Goal: Communication & Community: Share content

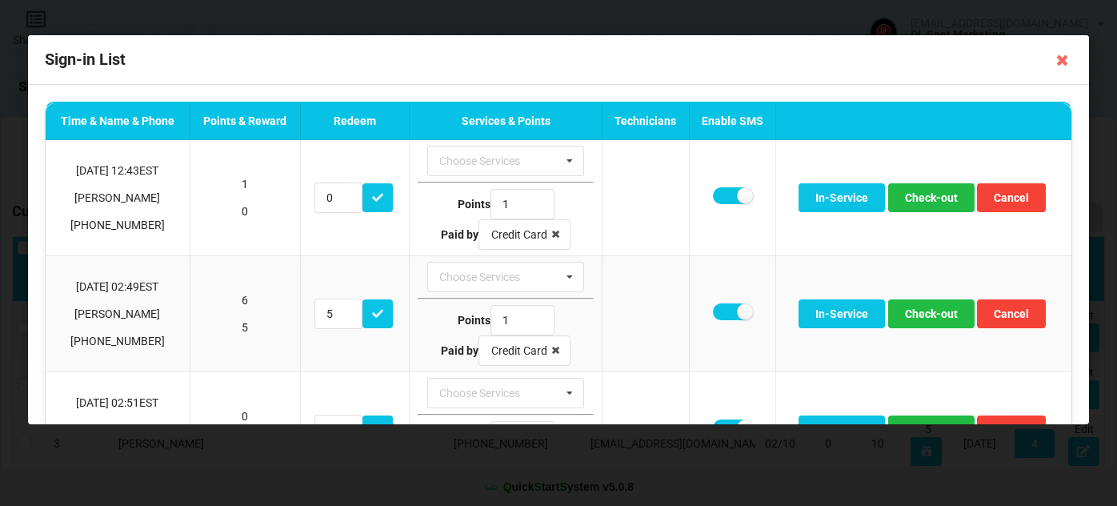
select select "25"
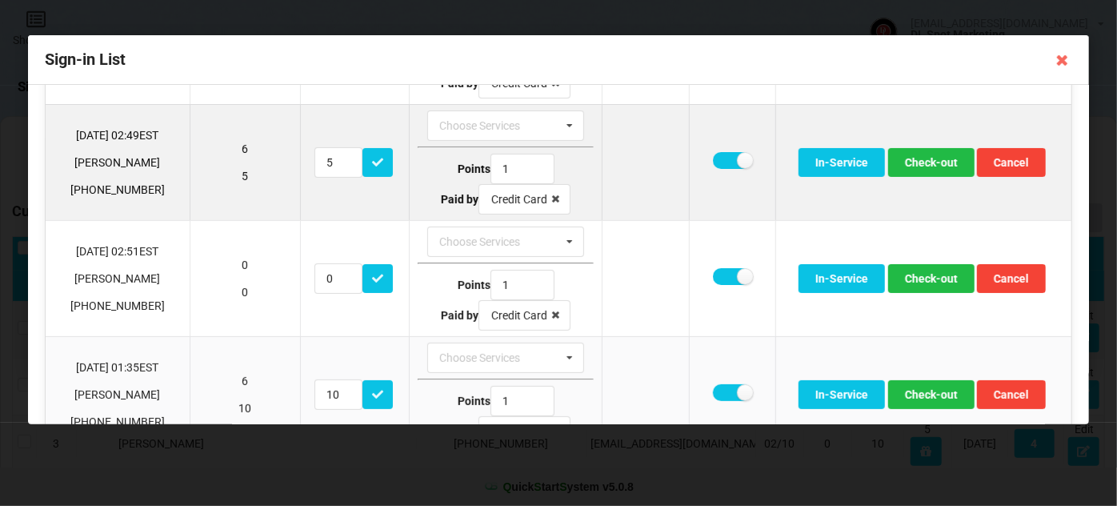
scroll to position [192, 0]
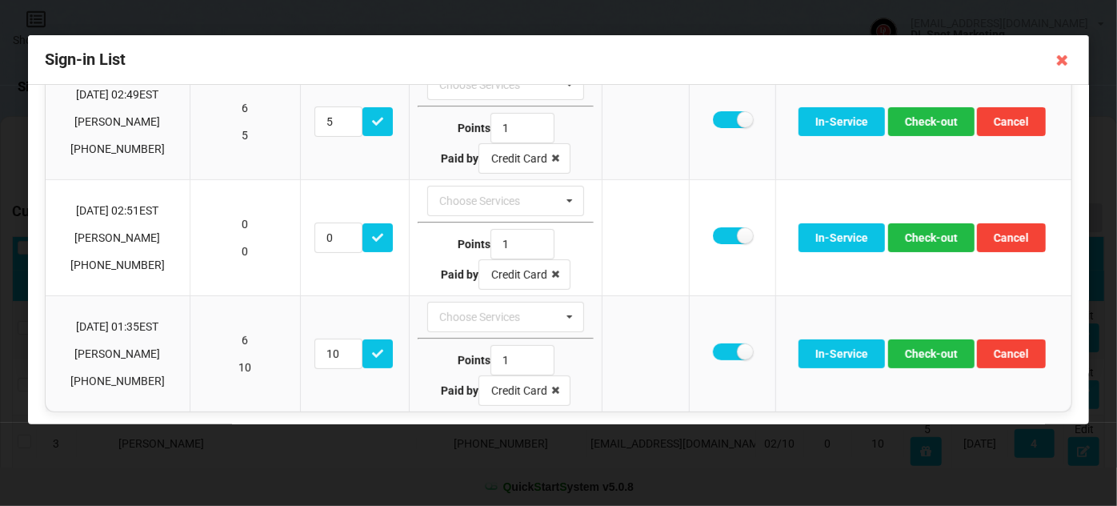
drag, startPoint x: 1063, startPoint y: 59, endPoint x: 1058, endPoint y: 67, distance: 9.3
click at [1063, 57] on icon at bounding box center [1062, 60] width 26 height 26
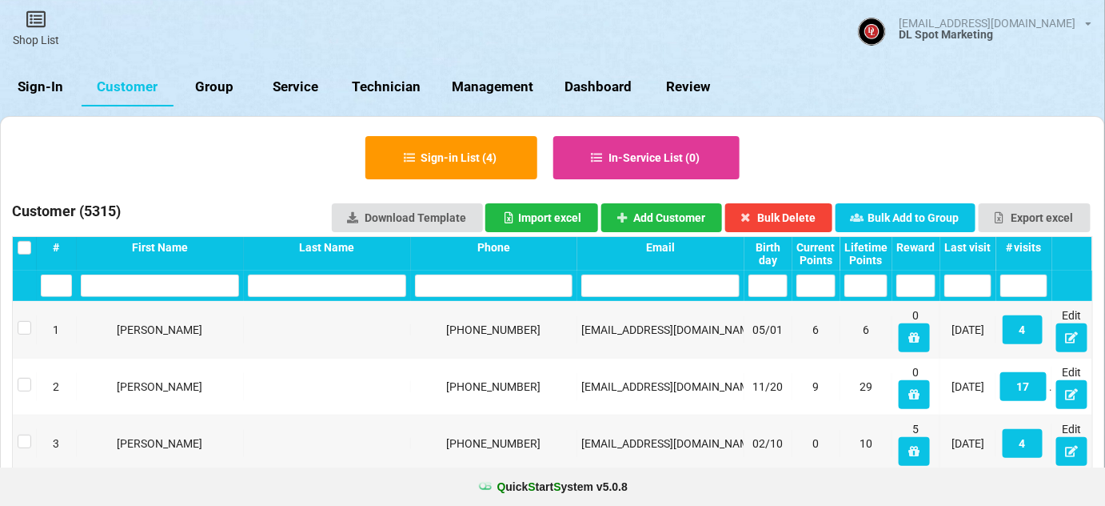
click at [46, 87] on link "Sign-In" at bounding box center [41, 87] width 82 height 38
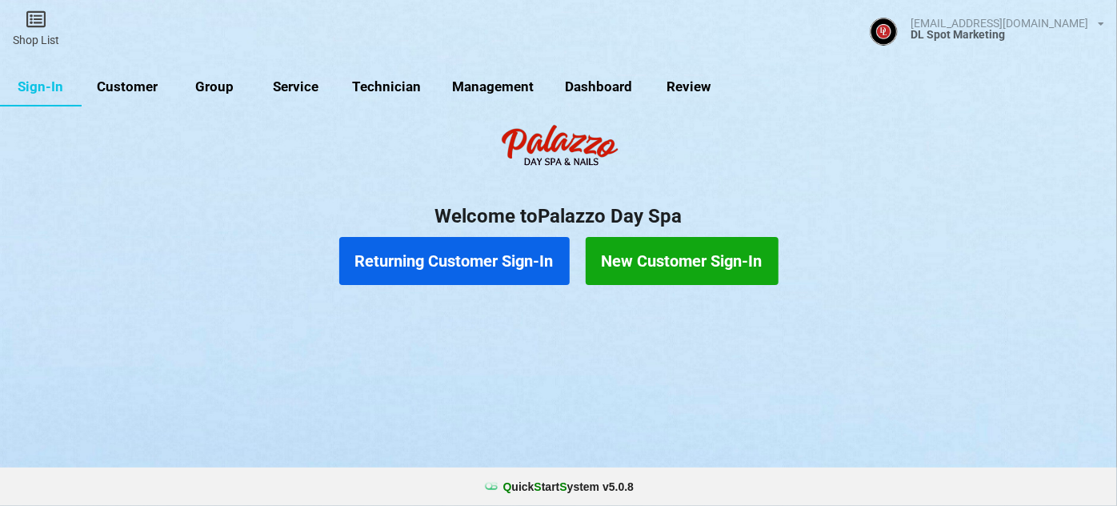
click at [148, 94] on link "Customer" at bounding box center [128, 87] width 92 height 38
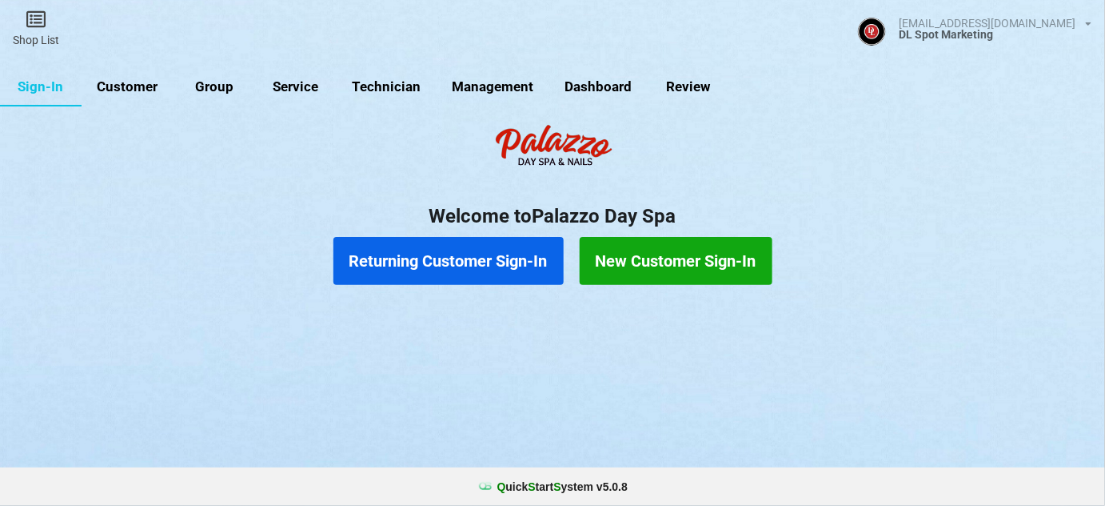
select select "25"
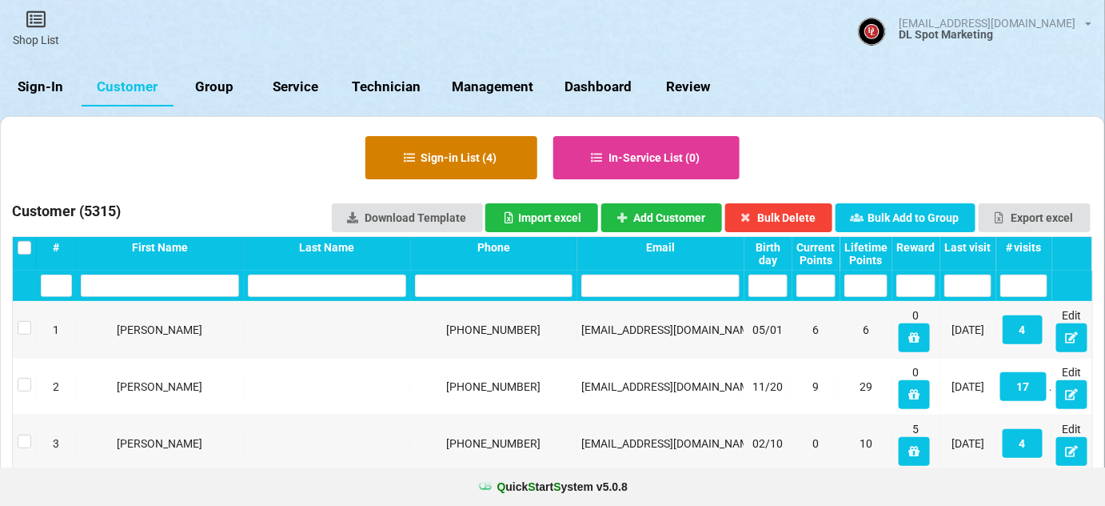
click at [474, 153] on button "Sign-in List ( 4 )" at bounding box center [452, 157] width 172 height 43
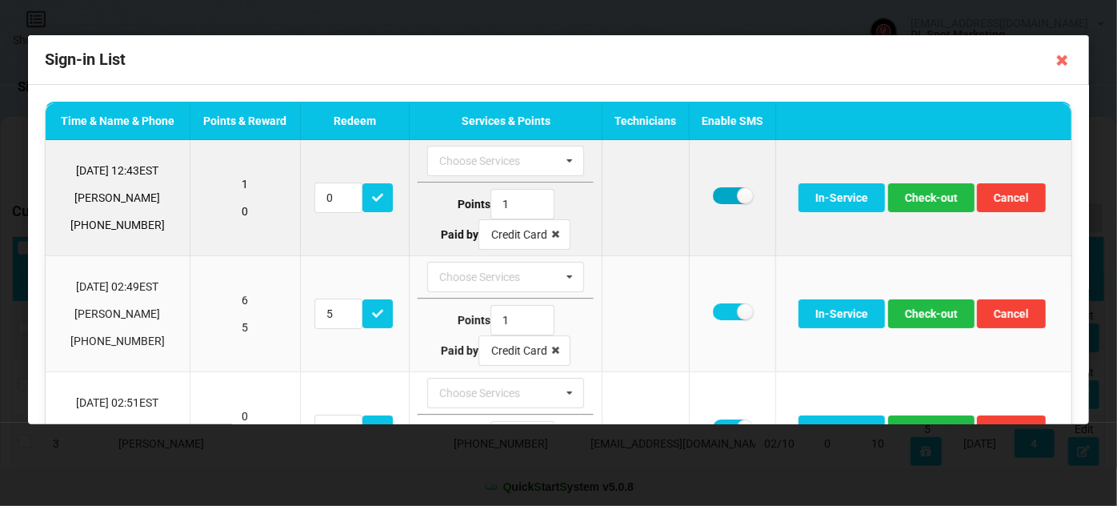
click at [718, 199] on label at bounding box center [732, 195] width 39 height 17
checkbox input "false"
click at [919, 198] on button "Check-out" at bounding box center [931, 197] width 86 height 29
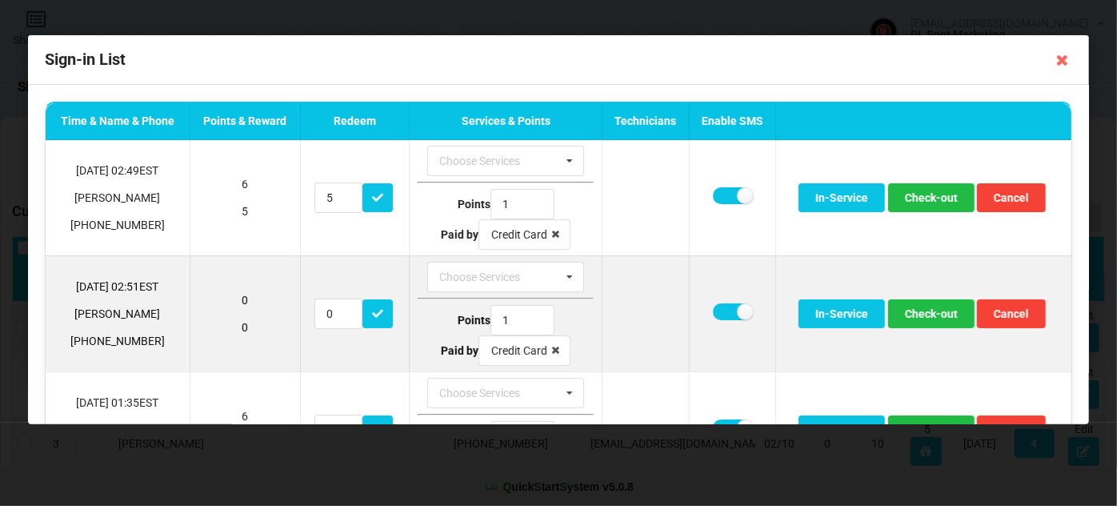
scroll to position [78, 0]
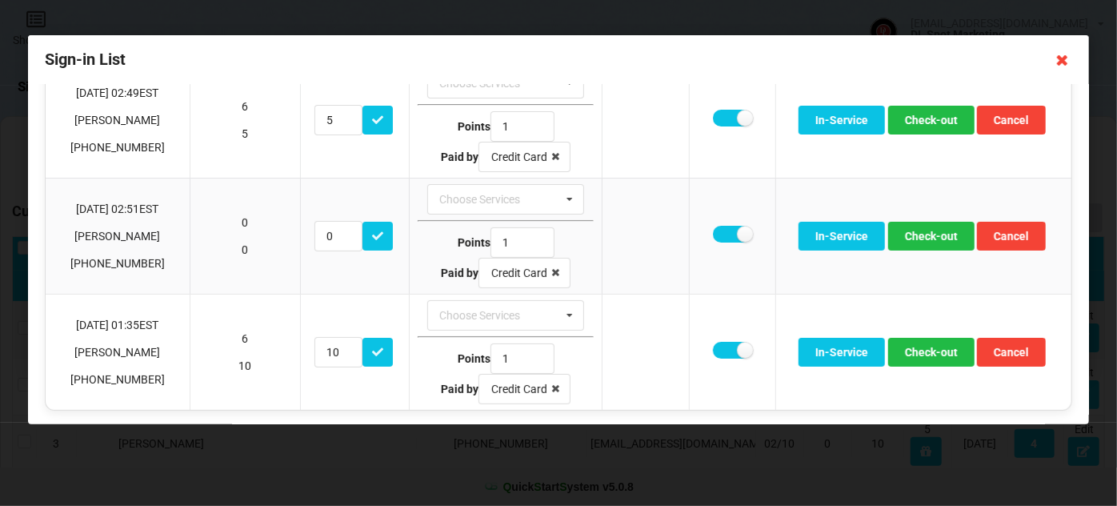
click at [1066, 67] on icon at bounding box center [1062, 60] width 26 height 26
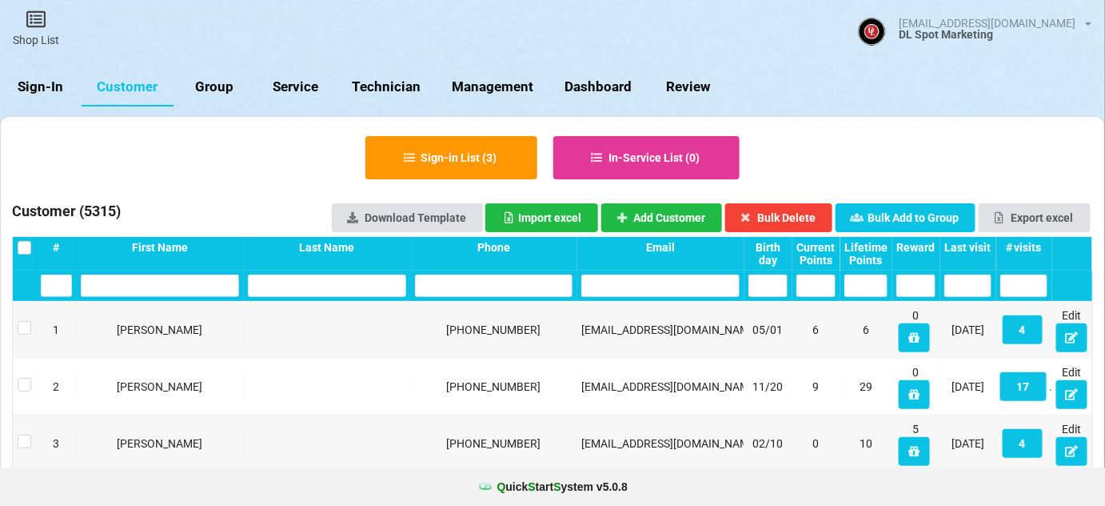
click at [51, 86] on link "Sign-In" at bounding box center [41, 87] width 82 height 38
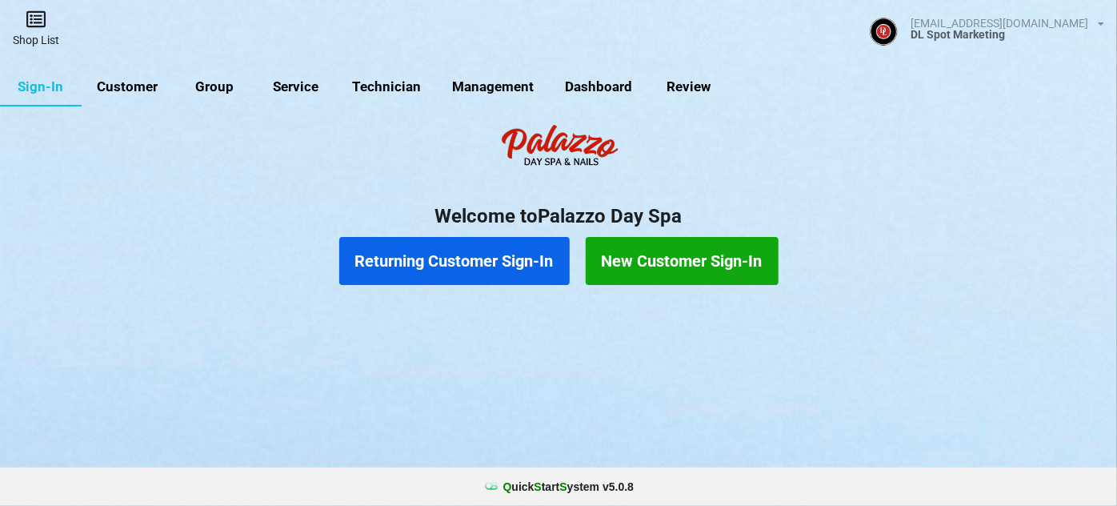
click at [44, 32] on link "Shop List" at bounding box center [36, 28] width 72 height 57
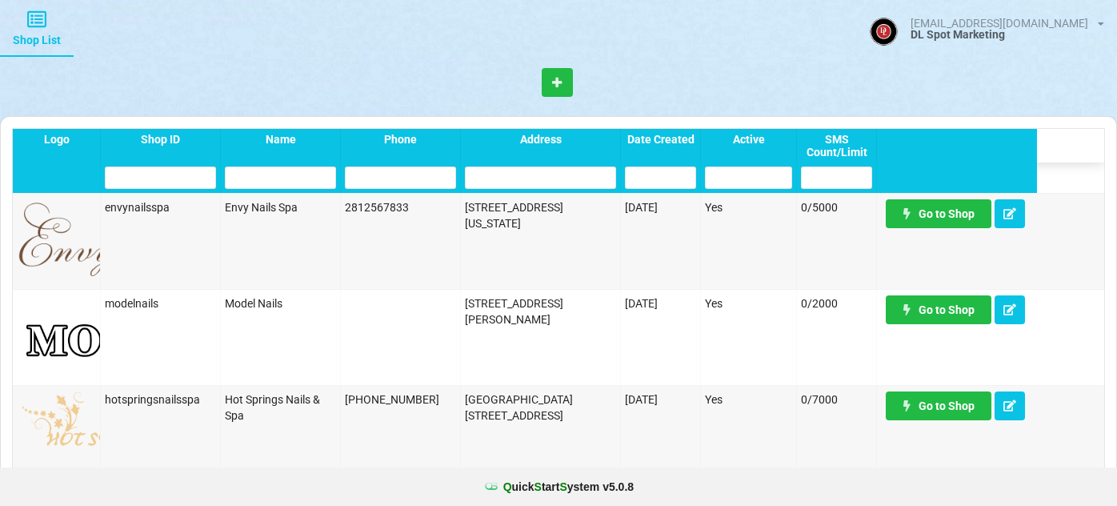
select select "25"
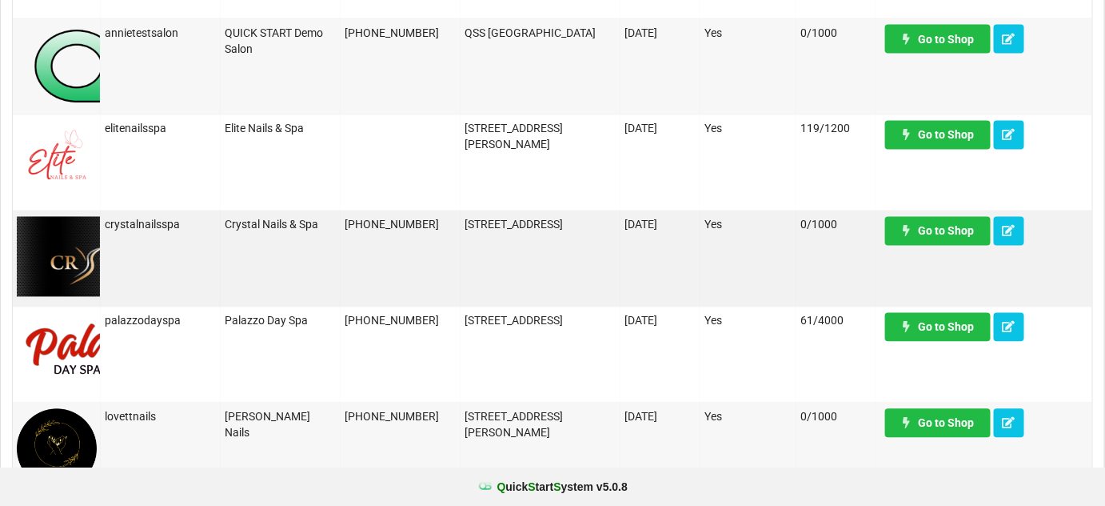
scroll to position [970, 0]
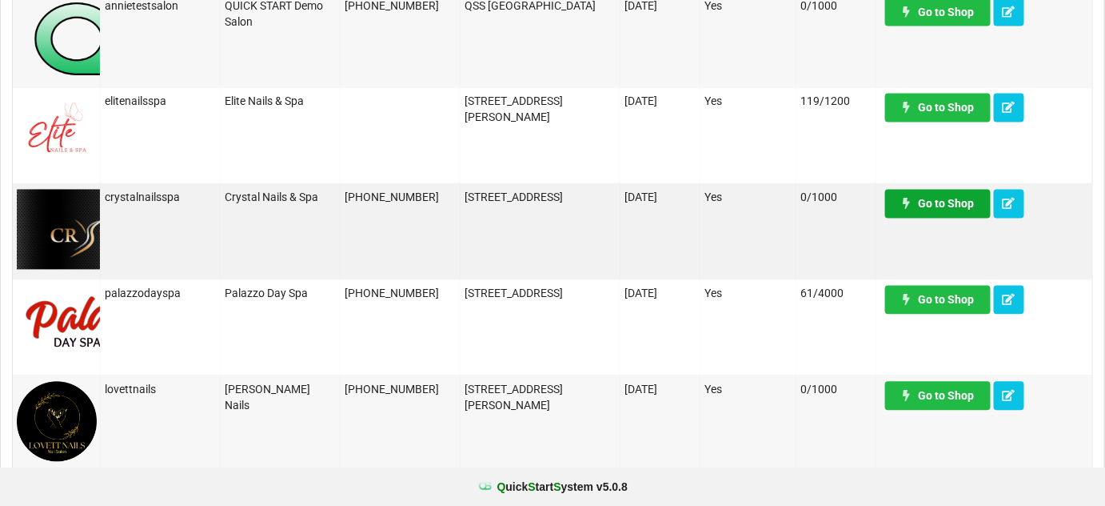
click at [947, 202] on link "Go to Shop" at bounding box center [939, 204] width 106 height 29
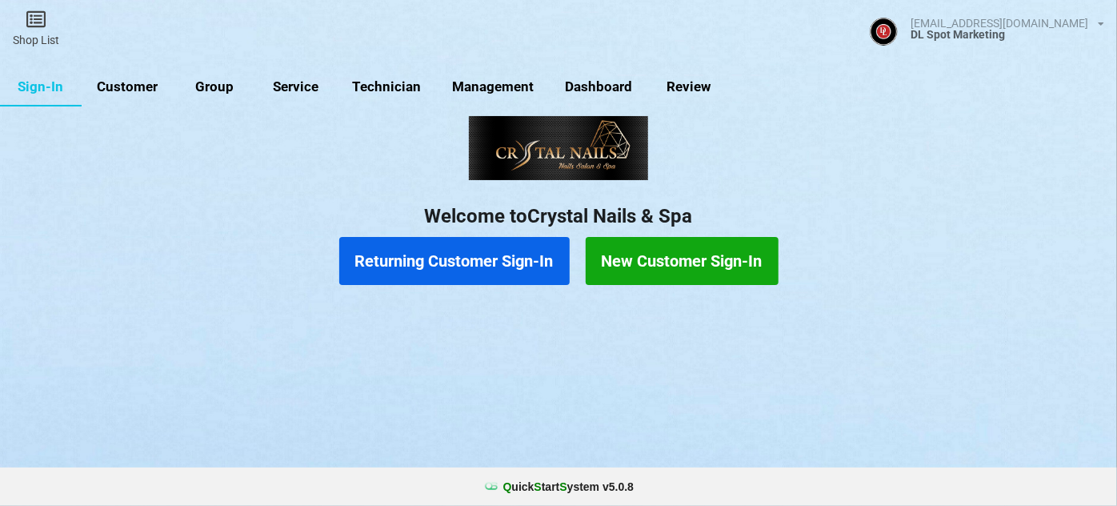
click at [136, 83] on link "Customer" at bounding box center [128, 87] width 92 height 38
select select "25"
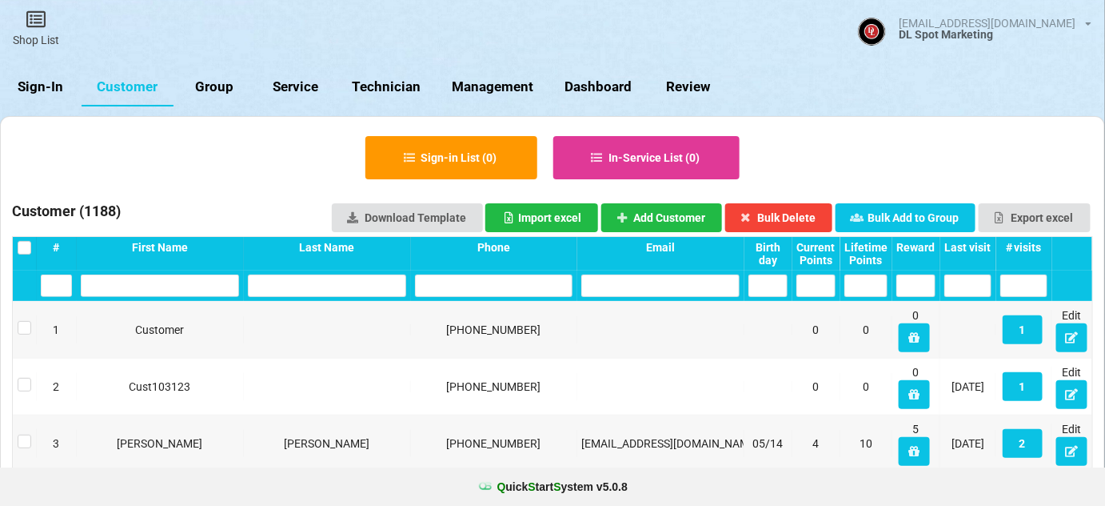
click at [50, 87] on link "Sign-In" at bounding box center [41, 87] width 82 height 38
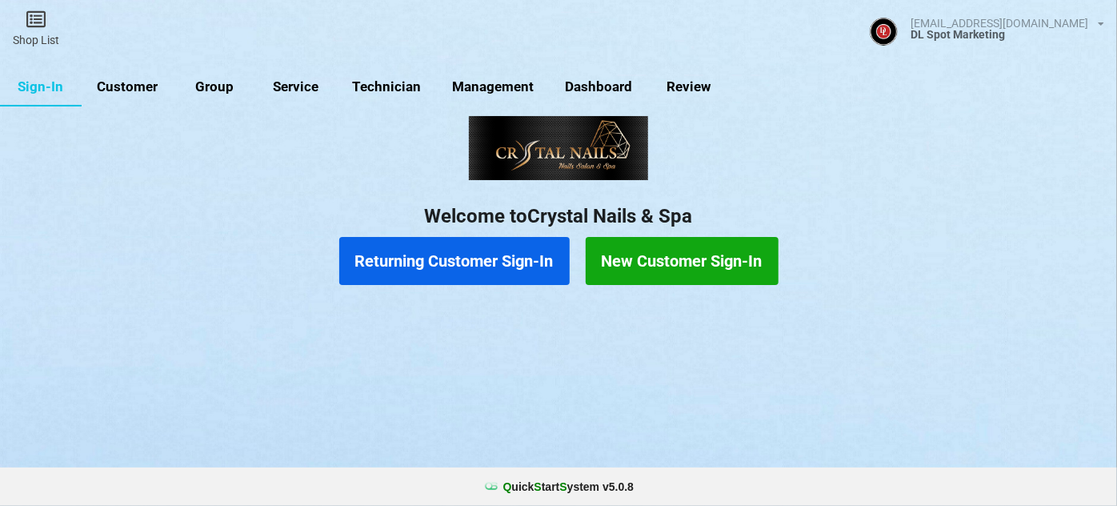
drag, startPoint x: 122, startPoint y: 83, endPoint x: 226, endPoint y: 114, distance: 108.6
click at [123, 84] on link "Customer" at bounding box center [128, 87] width 92 height 38
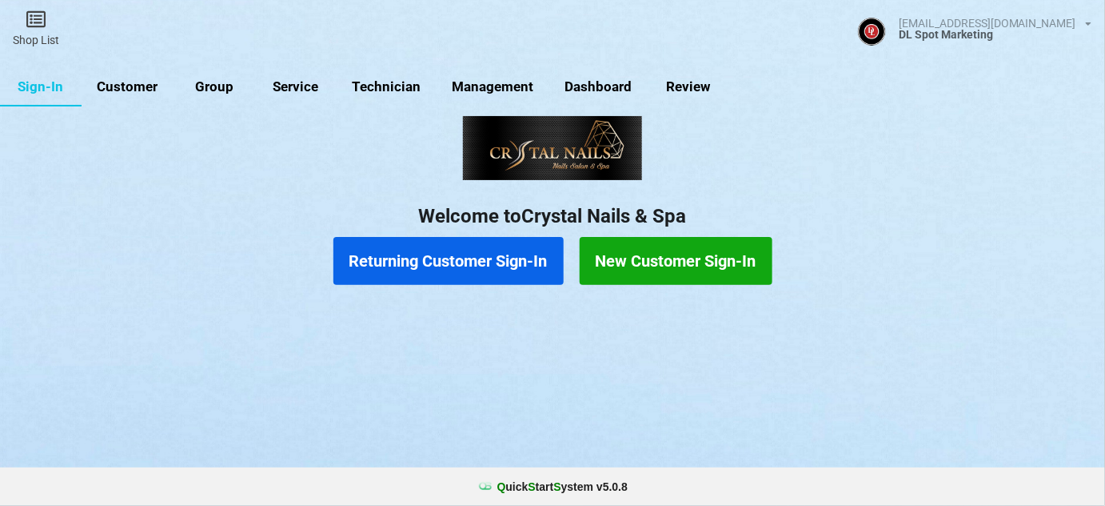
select select "25"
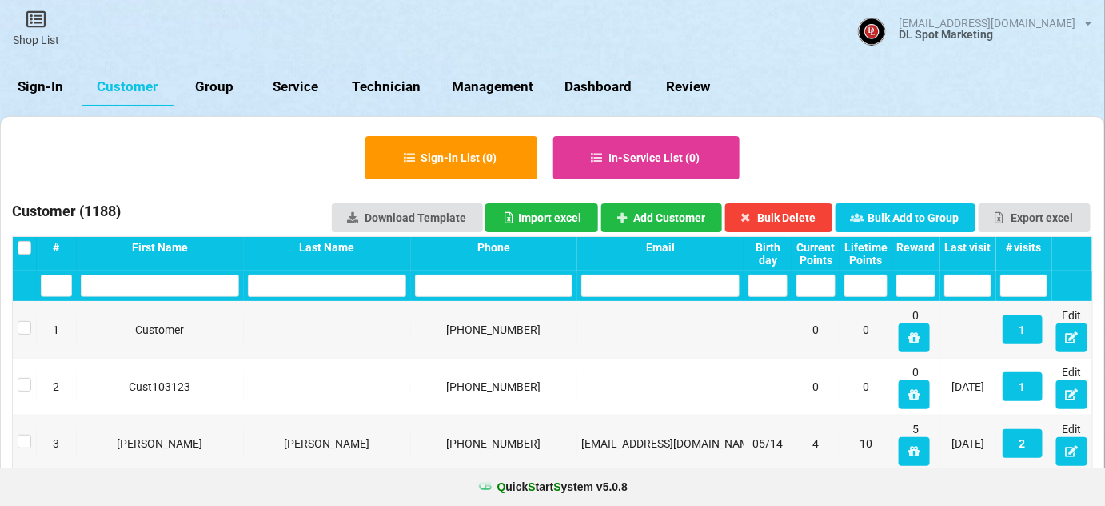
click at [484, 293] on input "text" at bounding box center [494, 285] width 158 height 22
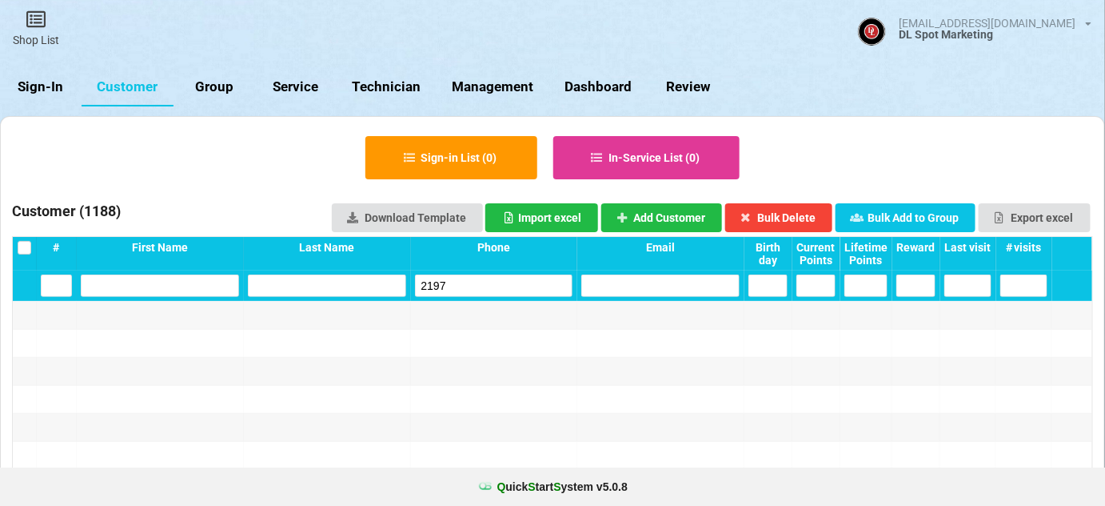
click at [492, 285] on input "2197" at bounding box center [494, 285] width 158 height 22
click at [504, 284] on input "4710" at bounding box center [494, 285] width 158 height 22
click at [512, 285] on input "7668" at bounding box center [494, 285] width 158 height 22
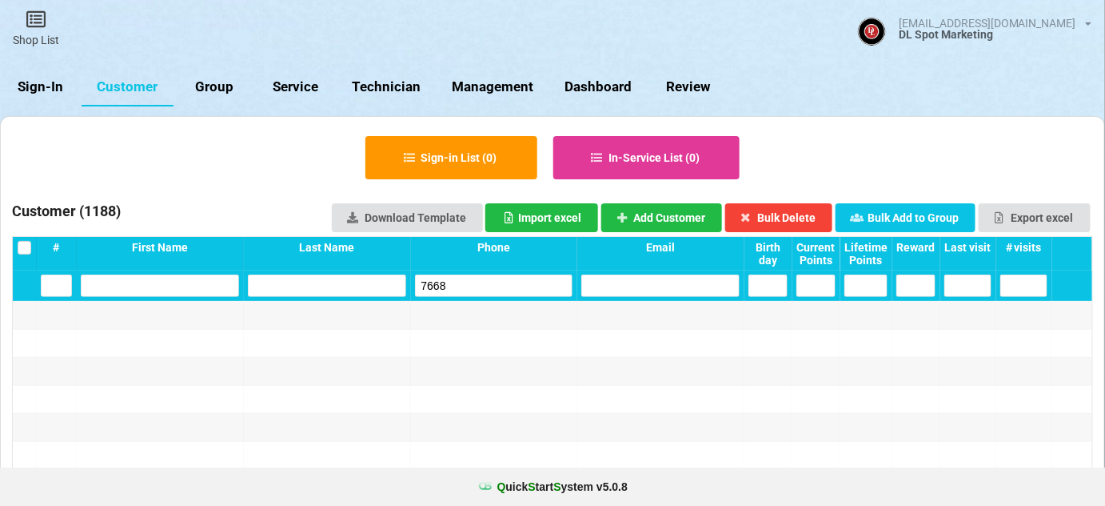
click at [512, 286] on input "7668" at bounding box center [494, 285] width 158 height 22
click at [453, 282] on input "9654" at bounding box center [494, 285] width 158 height 22
click at [462, 278] on input "6304" at bounding box center [494, 285] width 158 height 22
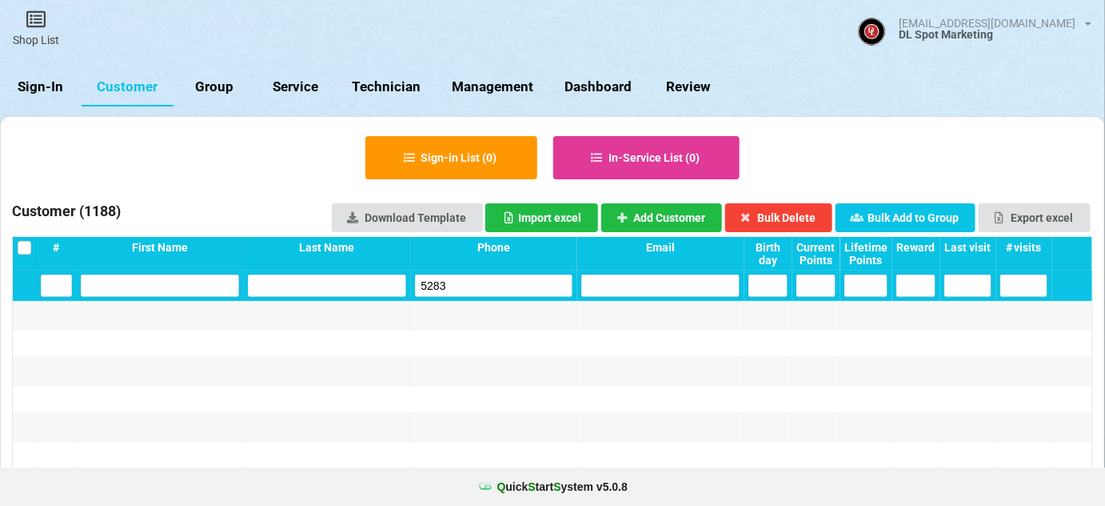
type input "5283"
click at [461, 354] on div at bounding box center [494, 343] width 167 height 27
drag, startPoint x: 454, startPoint y: 283, endPoint x: 396, endPoint y: 298, distance: 60.1
click at [396, 298] on div "5283" at bounding box center [553, 285] width 1080 height 30
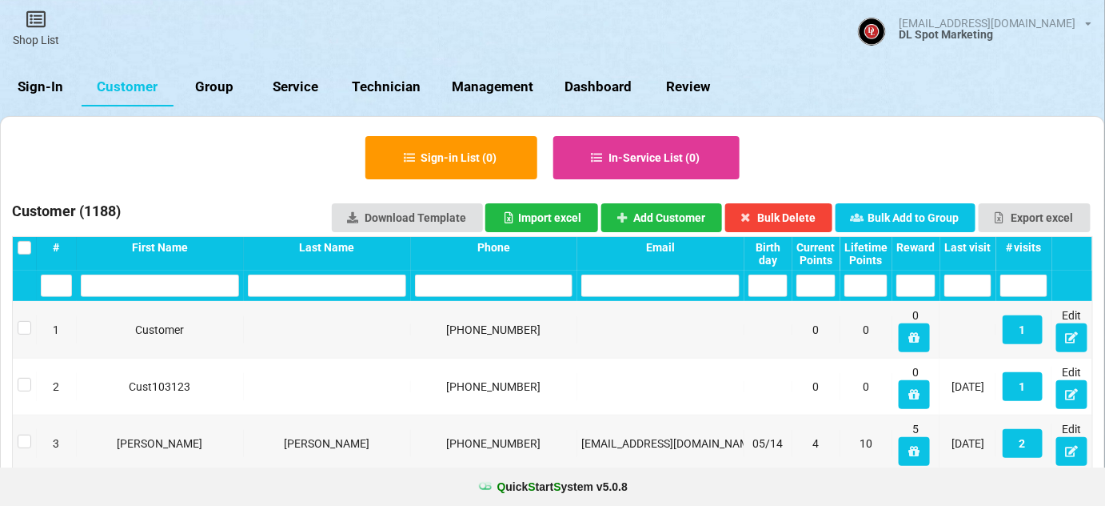
click at [228, 82] on link "Group" at bounding box center [215, 87] width 82 height 38
select select "25"
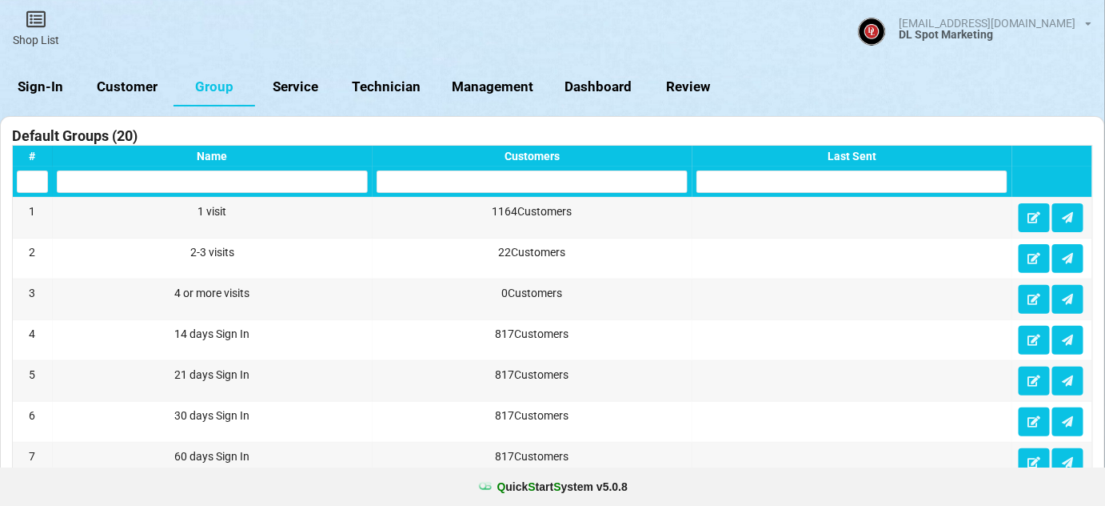
click at [43, 82] on link "Sign-In" at bounding box center [41, 87] width 82 height 38
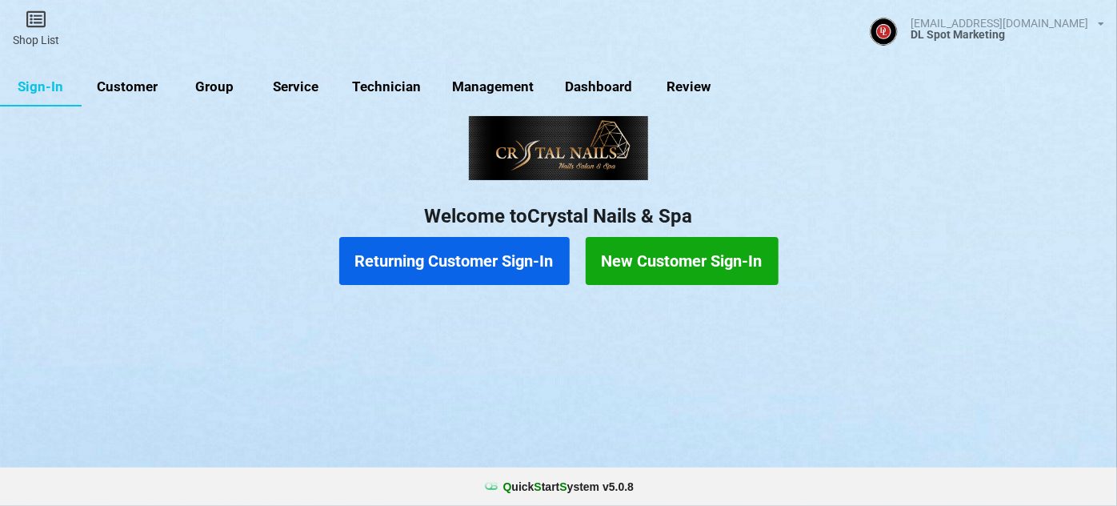
click at [213, 84] on link "Group" at bounding box center [215, 87] width 82 height 38
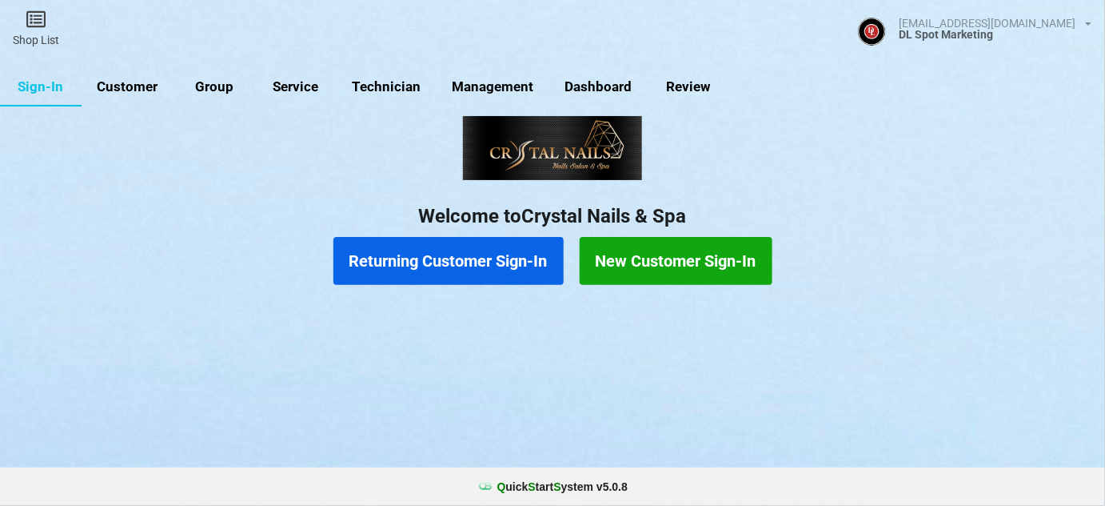
select select "25"
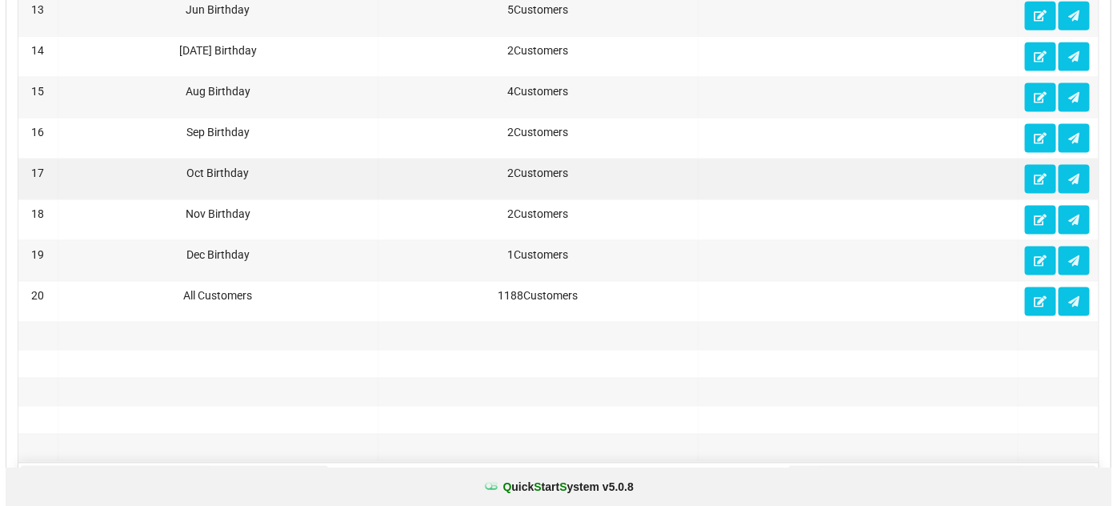
scroll to position [1066, 0]
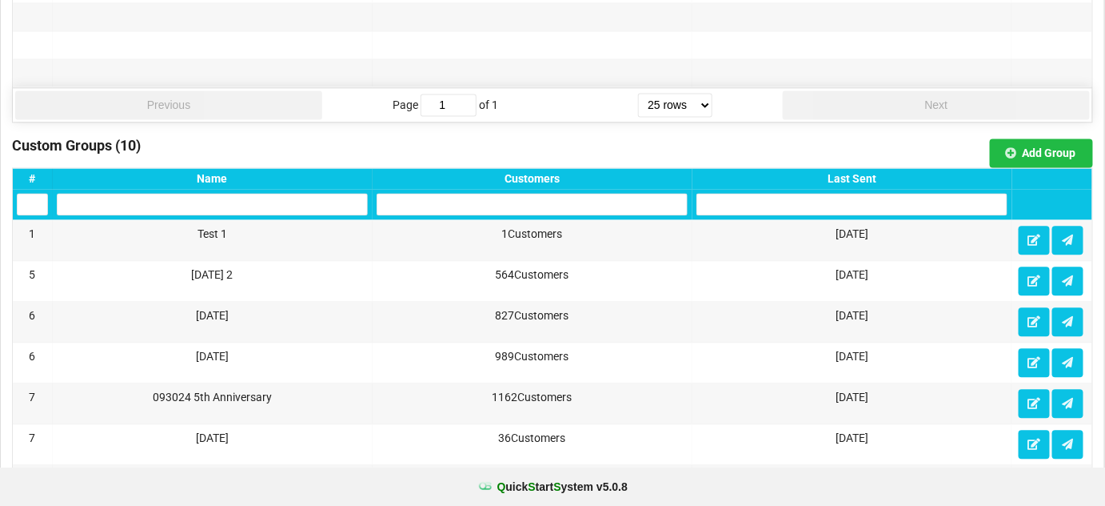
click at [859, 172] on div "Last Sent" at bounding box center [852, 178] width 311 height 13
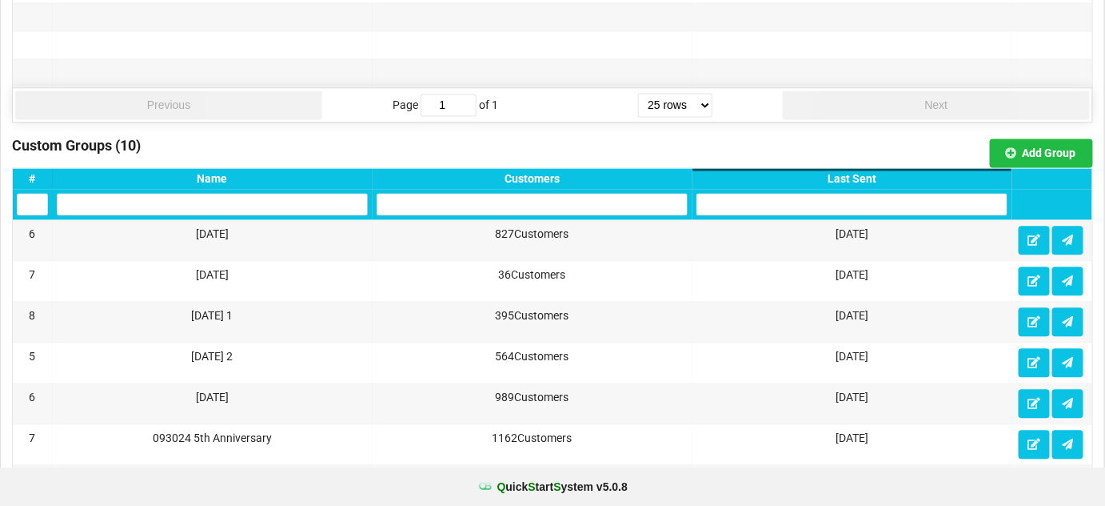
click at [860, 154] on div "Custom Groups (10) Add Group" at bounding box center [552, 152] width 1081 height 29
click at [855, 172] on div "Last Sent" at bounding box center [852, 178] width 311 height 13
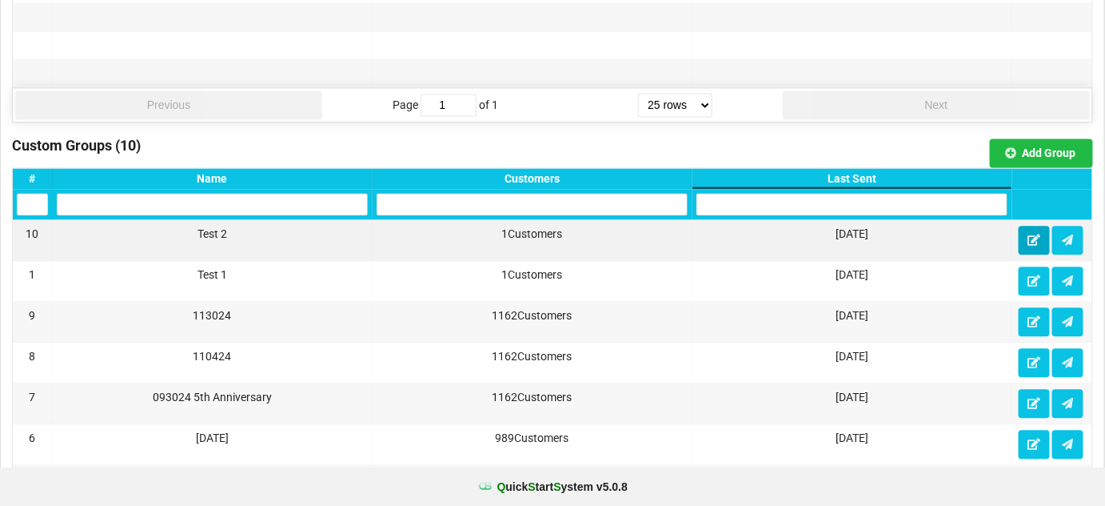
click at [1034, 234] on icon at bounding box center [1035, 239] width 14 height 10
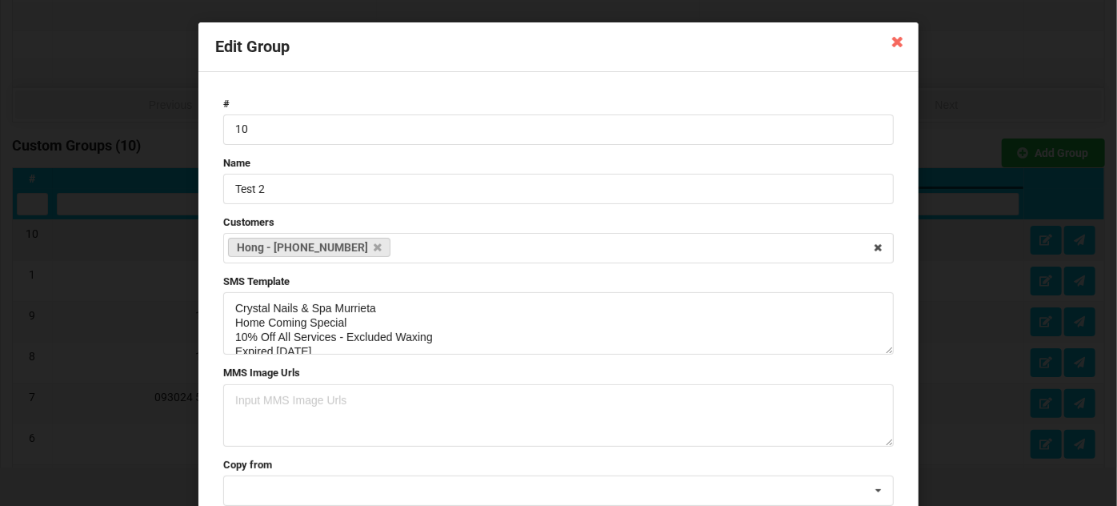
click at [892, 42] on icon at bounding box center [898, 41] width 26 height 26
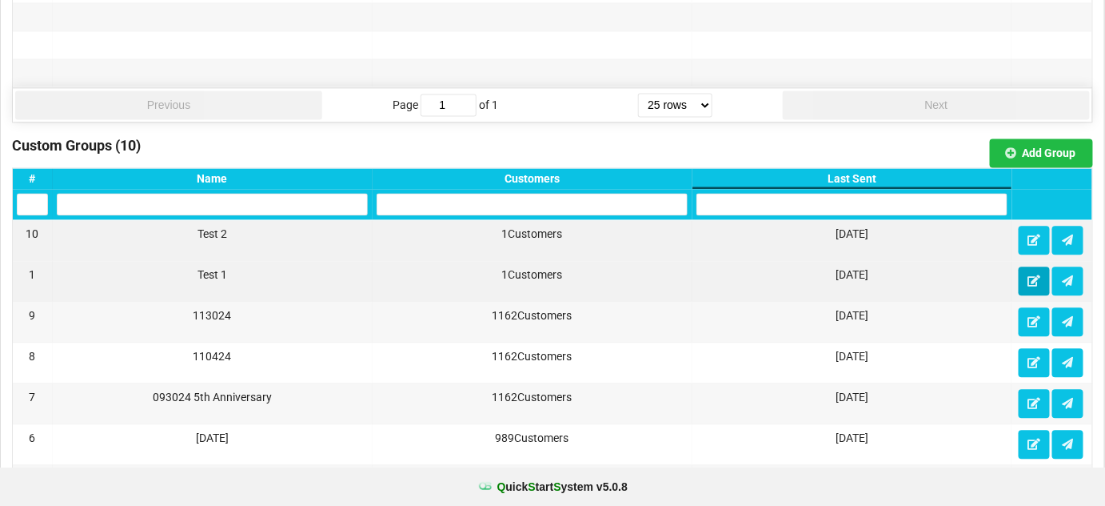
click at [1034, 275] on icon at bounding box center [1035, 280] width 14 height 10
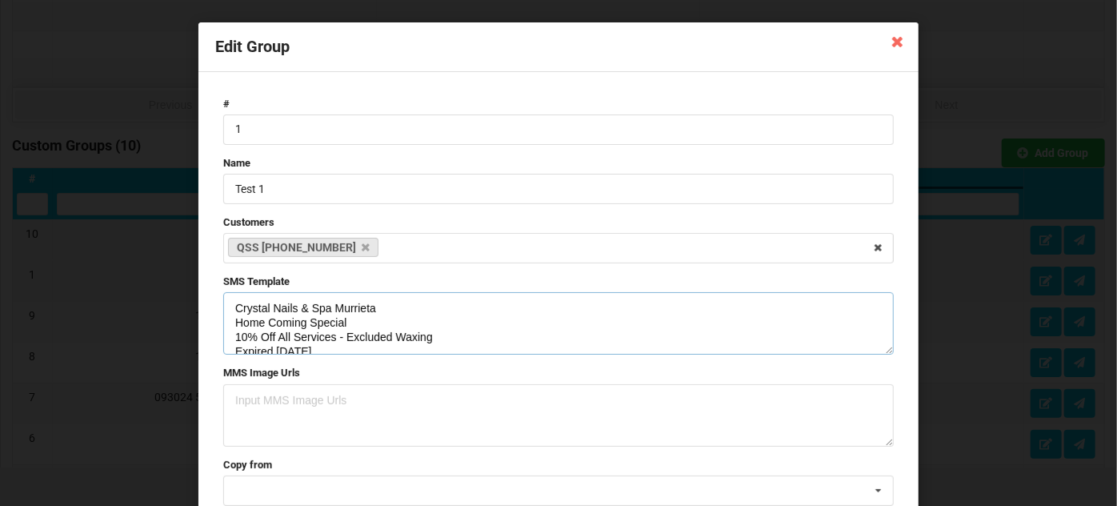
drag, startPoint x: 302, startPoint y: 322, endPoint x: 226, endPoint y: 325, distance: 76.0
click at [226, 325] on textarea "Crystal Nails & Spa Murrieta Home Coming Special 10% Off All Services - Exclude…" at bounding box center [558, 323] width 670 height 62
click at [322, 322] on textarea "Crystal Nails & Spa Murrieta Anniversary Special 10% Off All Services - Exclude…" at bounding box center [558, 323] width 670 height 62
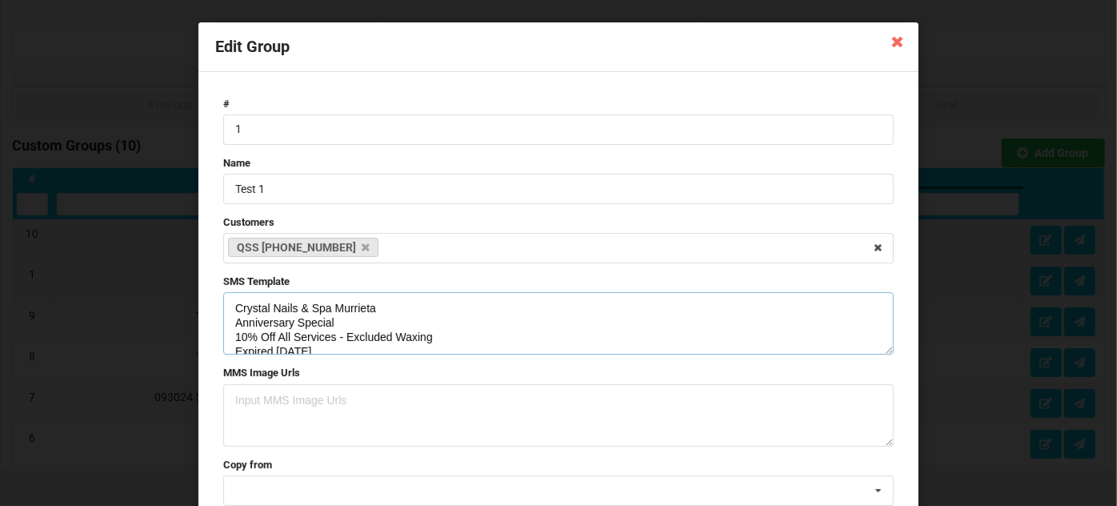
drag, startPoint x: 362, startPoint y: 333, endPoint x: 217, endPoint y: 296, distance: 150.2
click at [217, 296] on form "# 1 Name Test 1 Customers QSS [PHONE_NUMBER] Select Customers Customer - [PHONE…" at bounding box center [558, 321] width 686 height 465
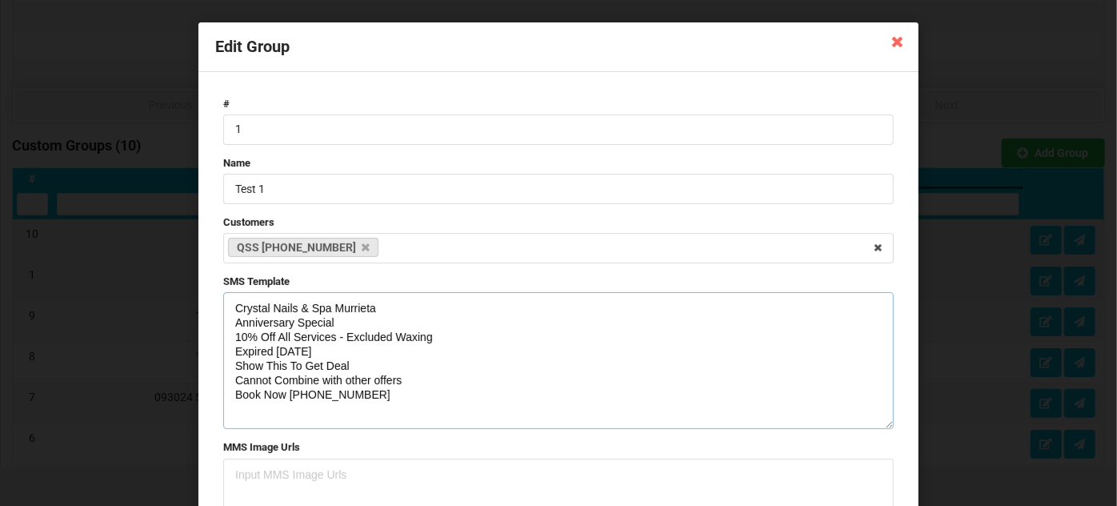
drag, startPoint x: 883, startPoint y: 350, endPoint x: 883, endPoint y: 431, distance: 80.8
click at [883, 429] on textarea "Crystal Nails & Spa Murrieta Anniversary Special 10% Off All Services - Exclude…" at bounding box center [558, 360] width 670 height 137
click at [381, 406] on textarea "Crystal Nails & Spa Murrieta Anniversary Special 10% Off All Services - Exclude…" at bounding box center [558, 363] width 670 height 142
drag, startPoint x: 378, startPoint y: 394, endPoint x: 219, endPoint y: 299, distance: 184.4
click at [223, 299] on textarea "Crystal Nails & Spa Murrieta Anniversary Special 10% Off All Services - Exclude…" at bounding box center [558, 363] width 670 height 142
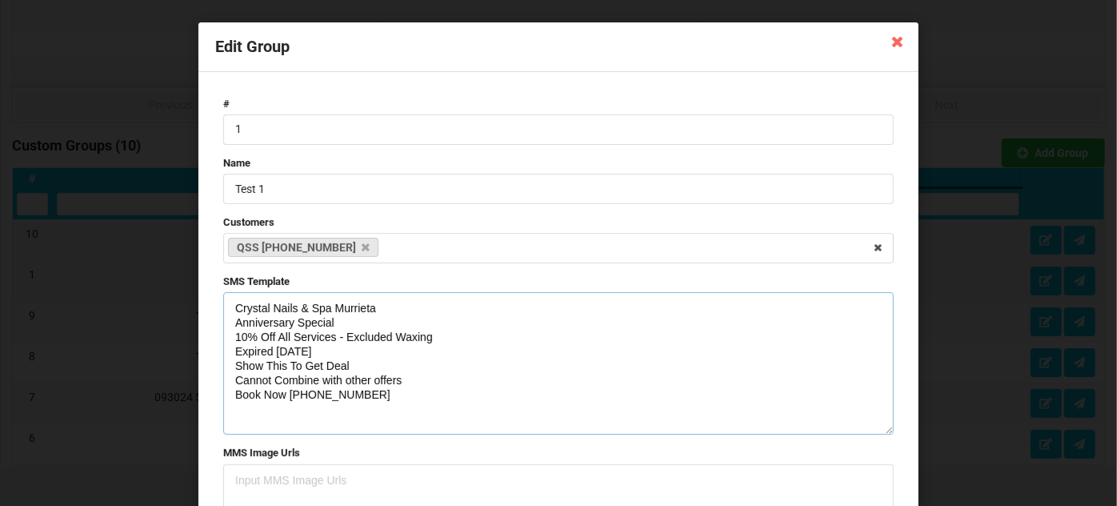
paste textarea "(Except Waxing) Exp. [DATE] No Combine with other coupon or offer"
click at [356, 403] on textarea "Crystal Nails & Spa Murrieta Anniversary Special 10% Off All Services (Except W…" at bounding box center [558, 363] width 670 height 142
click at [384, 385] on textarea "Crystal Nails & Spa Murrieta Anniversary Special 10% Off All Services (Except W…" at bounding box center [558, 363] width 670 height 142
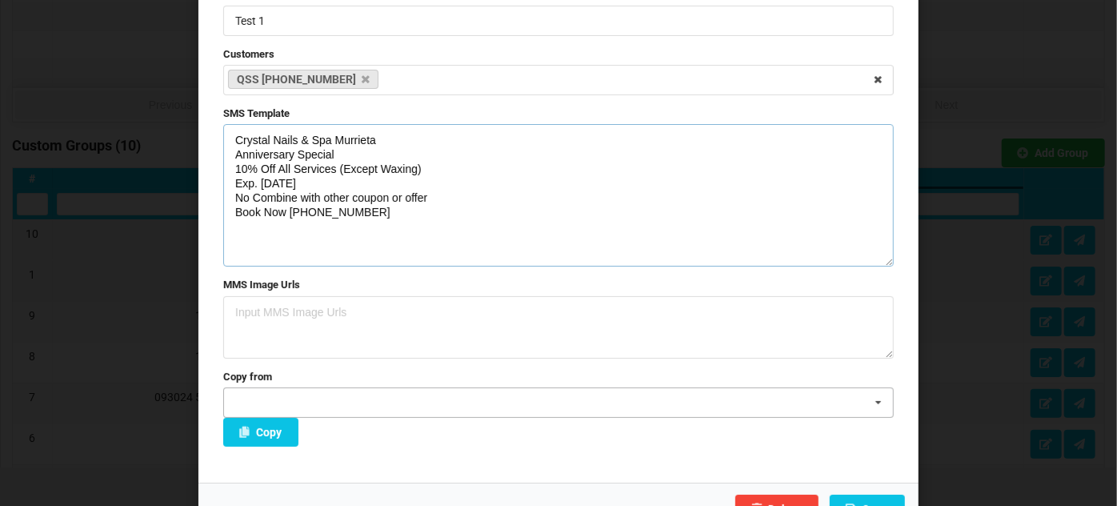
scroll to position [194, 0]
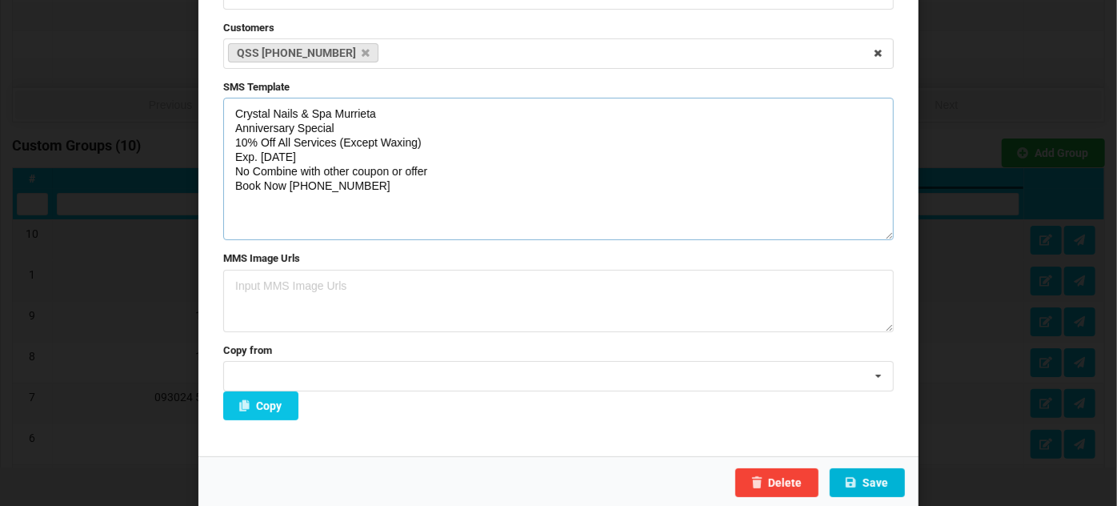
type textarea "Crystal Nails & Spa Murrieta Anniversary Special 10% Off All Services (Except W…"
click at [872, 483] on button "Save" at bounding box center [867, 482] width 75 height 29
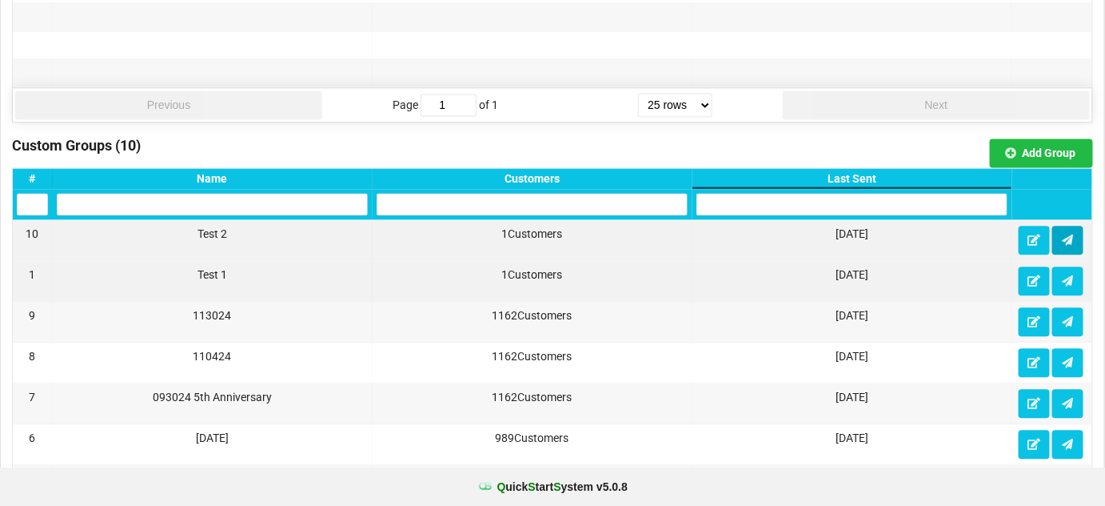
click at [1073, 234] on icon at bounding box center [1068, 239] width 14 height 10
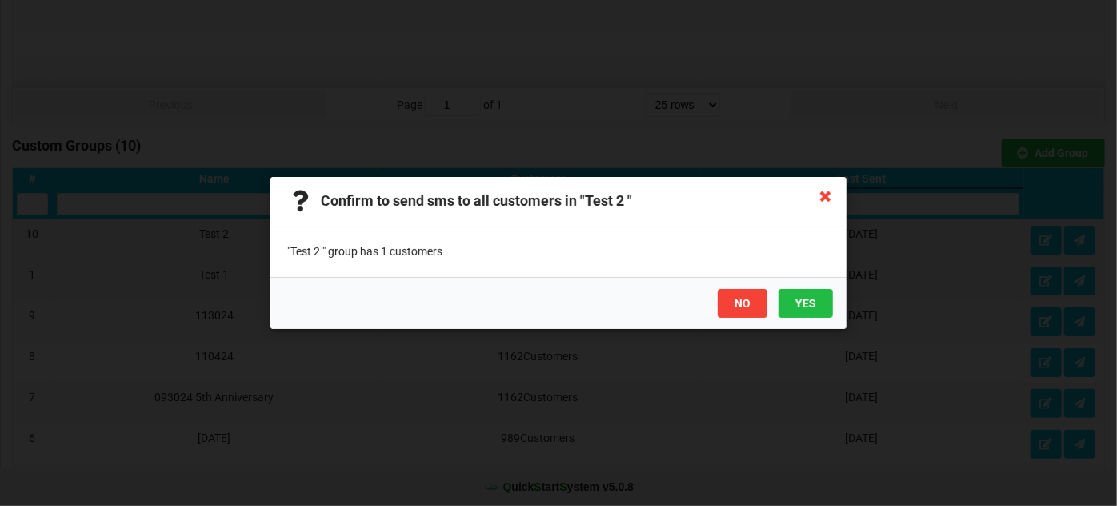
click at [827, 197] on icon at bounding box center [826, 195] width 26 height 26
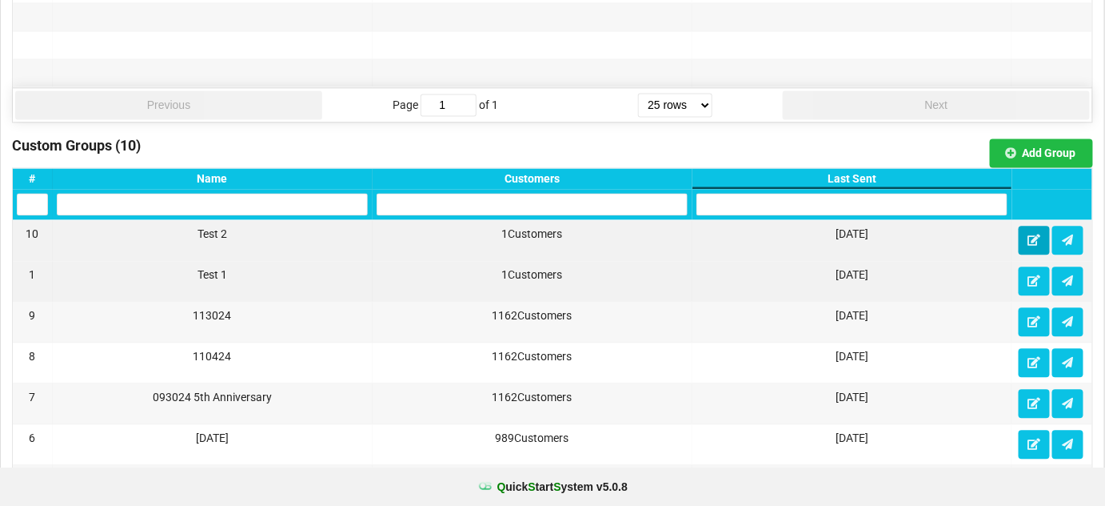
click at [1037, 234] on icon at bounding box center [1035, 239] width 14 height 10
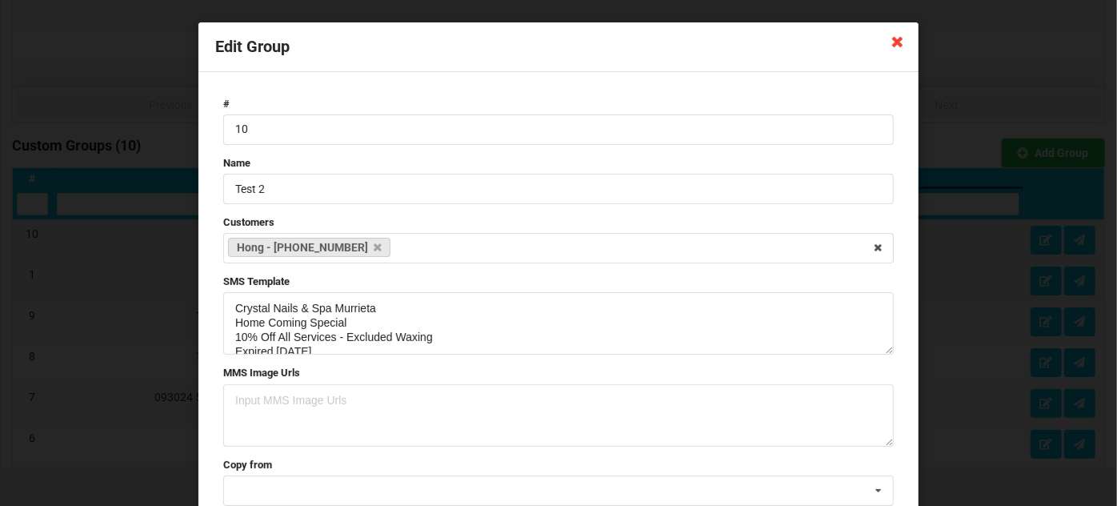
click at [891, 45] on icon at bounding box center [898, 41] width 26 height 26
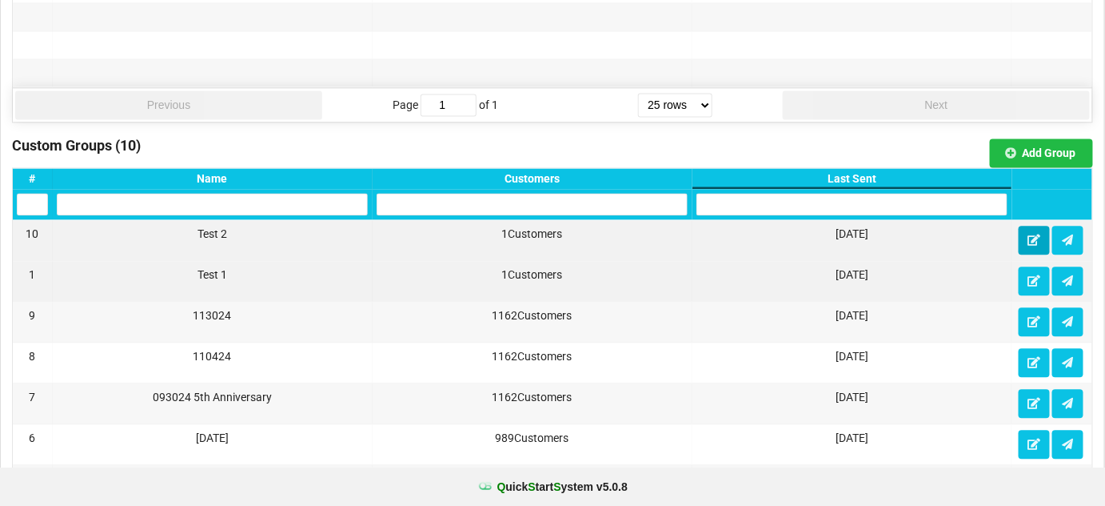
click at [1033, 234] on icon at bounding box center [1035, 239] width 14 height 10
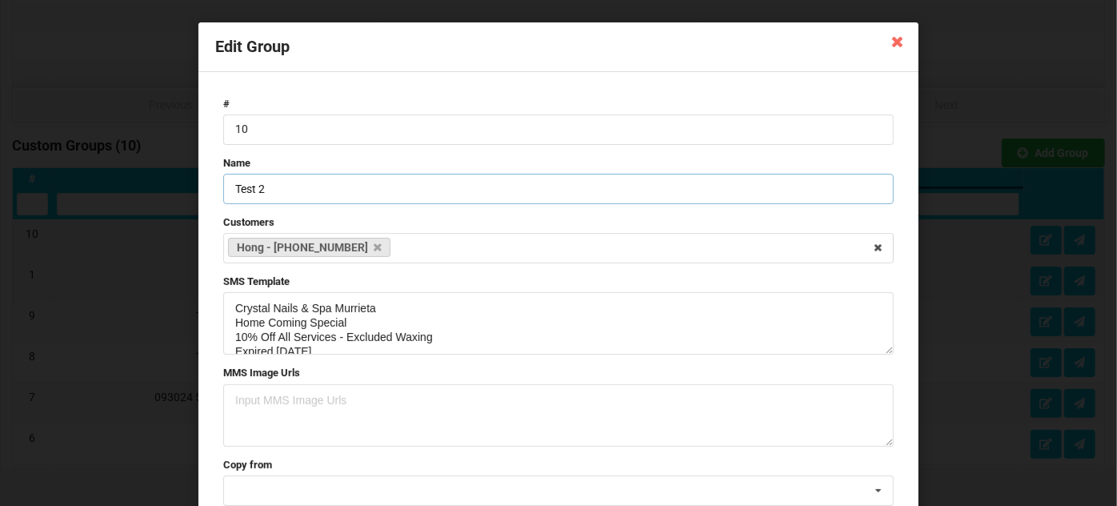
click at [278, 193] on input "Test 2" at bounding box center [558, 189] width 670 height 30
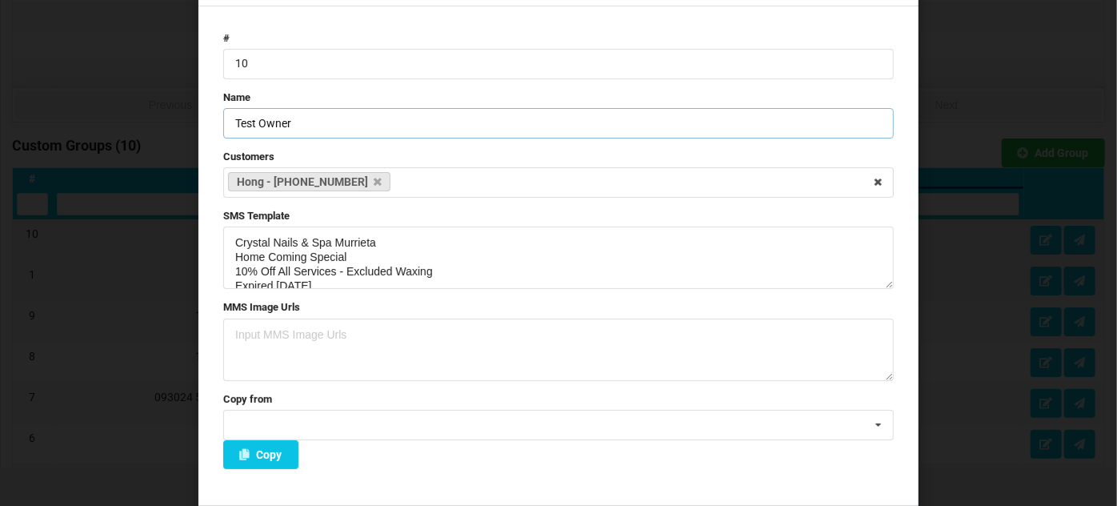
scroll to position [114, 0]
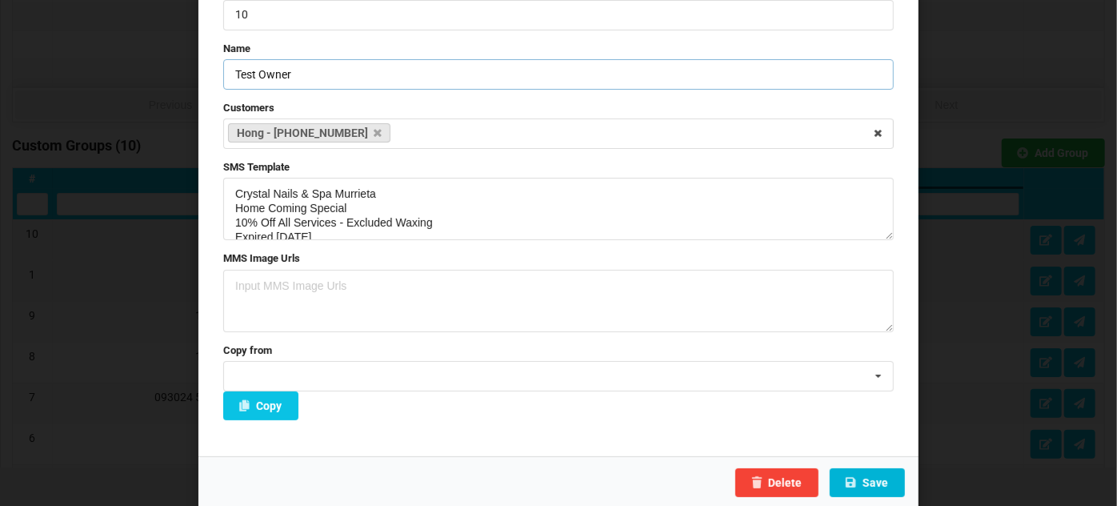
type input "Test Owner"
click at [866, 477] on button "Save" at bounding box center [867, 482] width 75 height 29
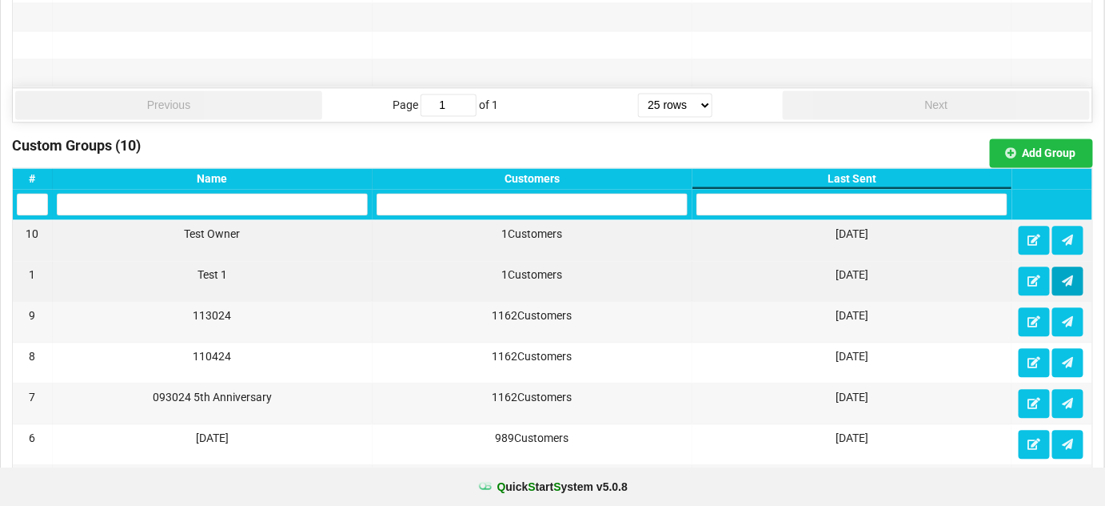
click at [1073, 275] on icon at bounding box center [1068, 280] width 14 height 10
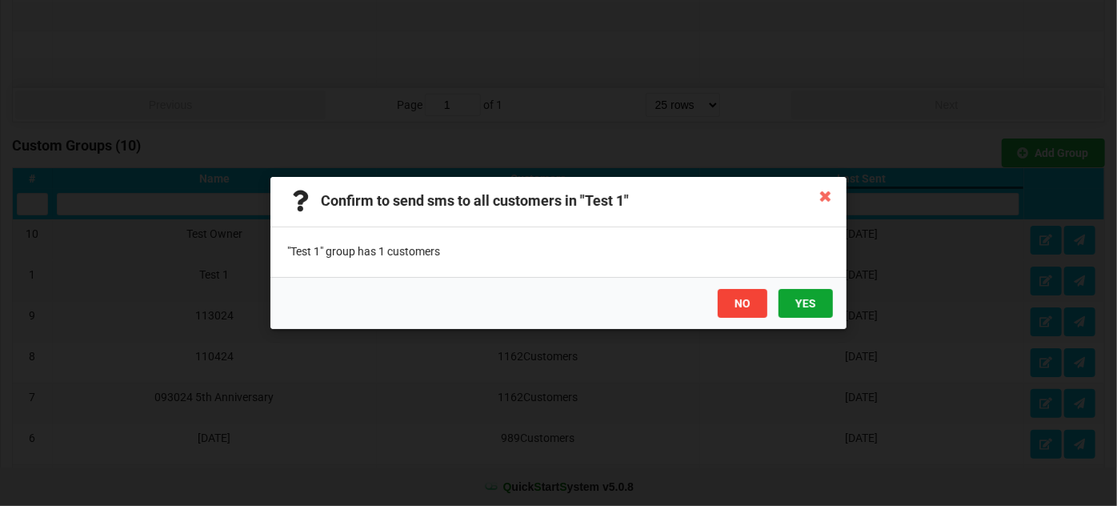
click at [809, 309] on button "YES" at bounding box center [805, 303] width 54 height 29
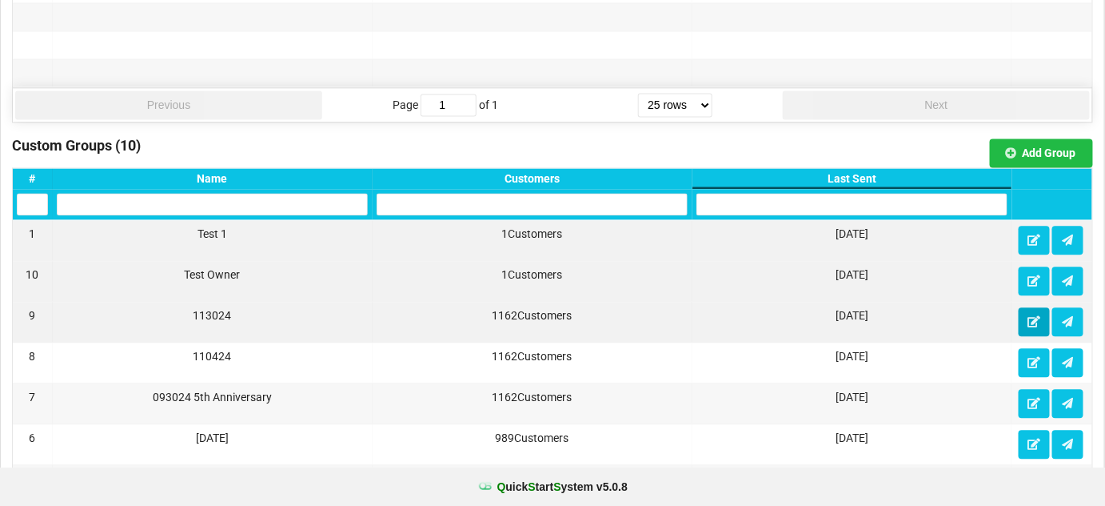
click at [1039, 319] on button at bounding box center [1034, 321] width 31 height 29
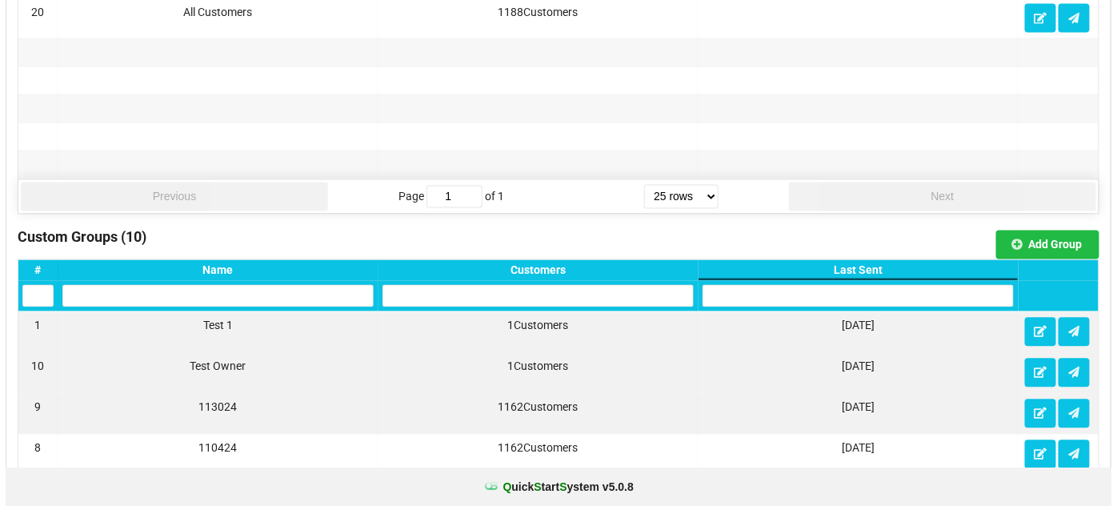
scroll to position [970, 0]
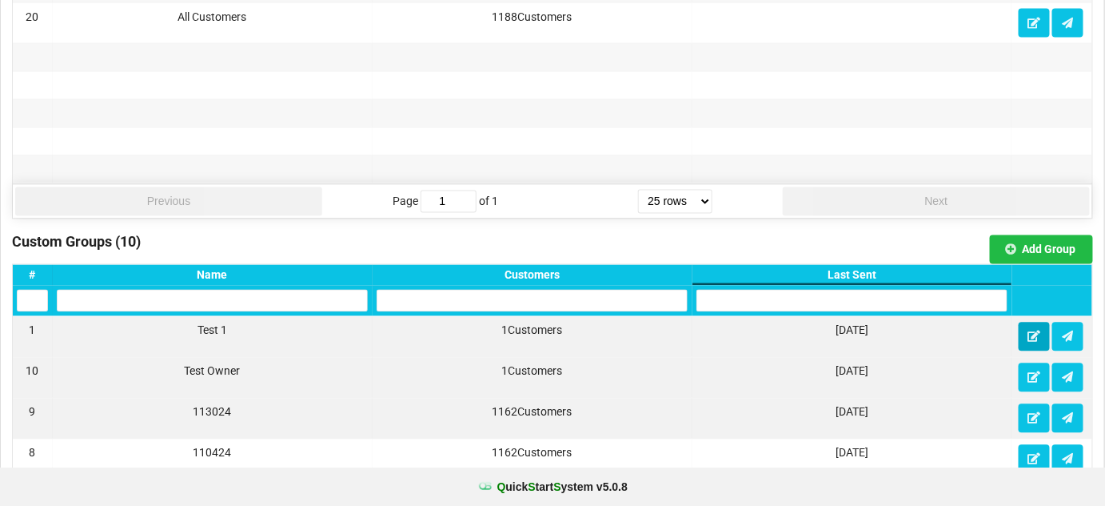
click at [1028, 326] on button at bounding box center [1034, 336] width 31 height 29
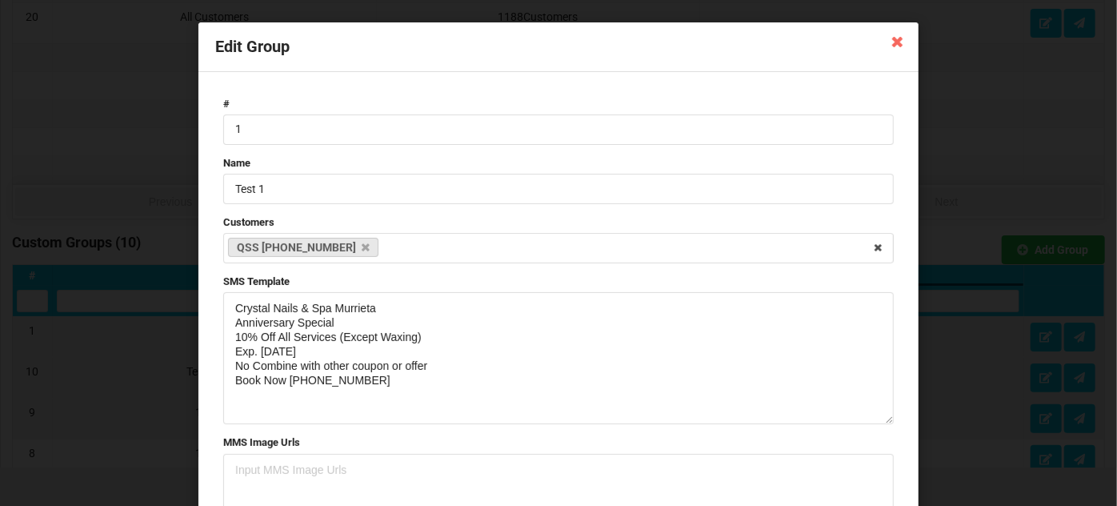
drag, startPoint x: 886, startPoint y: 350, endPoint x: 884, endPoint y: 422, distance: 72.0
click at [884, 422] on textarea "Crystal Nails & Spa Murrieta Anniversary Special 10% Off All Services (Except W…" at bounding box center [558, 358] width 670 height 132
drag, startPoint x: 366, startPoint y: 379, endPoint x: 213, endPoint y: 309, distance: 168.2
click at [215, 309] on form "# 1 Name Test 1 Customers QSS [PHONE_NUMBER] Select Customers Customer - [PHONE…" at bounding box center [558, 357] width 686 height 537
